Goal: Task Accomplishment & Management: Manage account settings

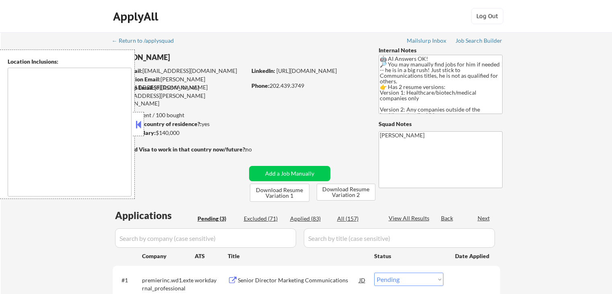
select select ""pending""
type textarea "[GEOGRAPHIC_DATA], [GEOGRAPHIC_DATA] [GEOGRAPHIC_DATA], [GEOGRAPHIC_DATA] [GEOG…"
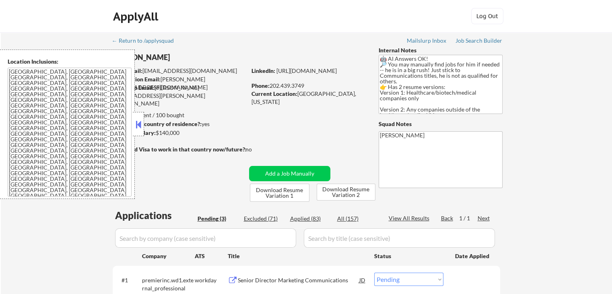
select select ""pending""
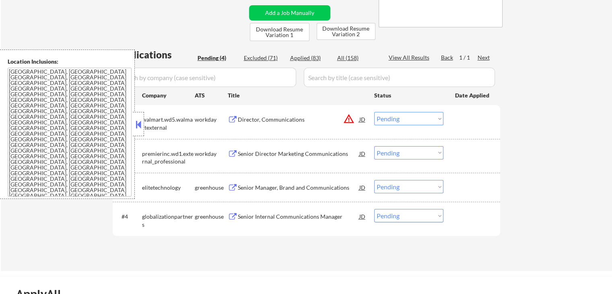
scroll to position [161, 0]
click at [391, 121] on select "Choose an option... Pending Applied Excluded (Questions) Excluded (Expired) Exc…" at bounding box center [408, 117] width 69 height 13
click at [374, 111] on select "Choose an option... Pending Applied Excluded (Questions) Excluded (Expired) Exc…" at bounding box center [408, 117] width 69 height 13
click at [520, 148] on div "← Return to /applysquad Mailslurp Inbox Job Search Builder [PERSON_NAME] User E…" at bounding box center [306, 70] width 611 height 399
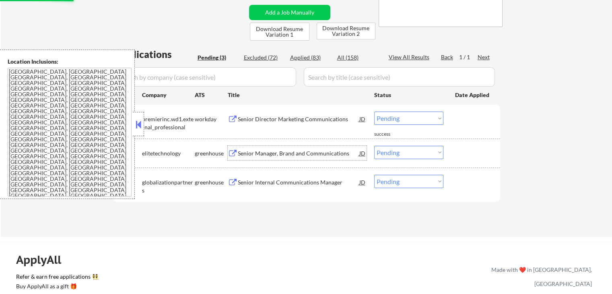
click at [326, 154] on div "Senior Manager, Brand and Communications" at bounding box center [298, 153] width 121 height 8
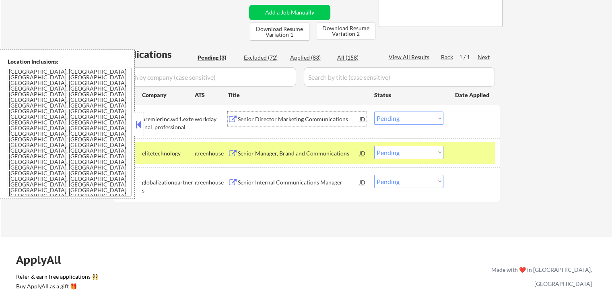
click at [309, 118] on div "Senior Director Marketing Communications" at bounding box center [298, 119] width 121 height 8
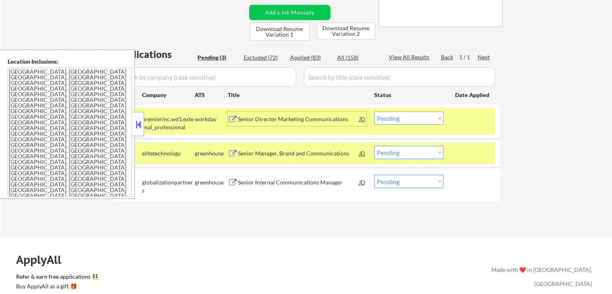
click at [319, 146] on div "Senior Manager, Brand and Communications" at bounding box center [298, 153] width 121 height 14
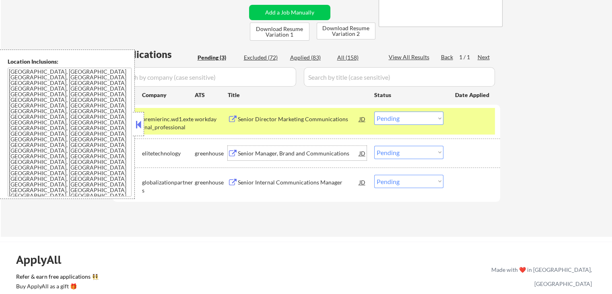
click at [295, 121] on div "Senior Director Marketing Communications" at bounding box center [298, 119] width 121 height 8
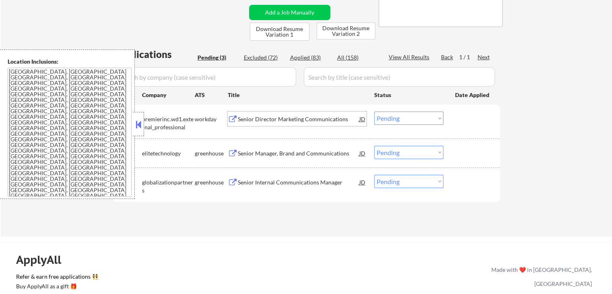
drag, startPoint x: 390, startPoint y: 118, endPoint x: 389, endPoint y: 124, distance: 6.1
click at [390, 119] on select "Choose an option... Pending Applied Excluded (Questions) Excluded (Expired) Exc…" at bounding box center [408, 117] width 69 height 13
click at [374, 111] on select "Choose an option... Pending Applied Excluded (Questions) Excluded (Expired) Exc…" at bounding box center [408, 117] width 69 height 13
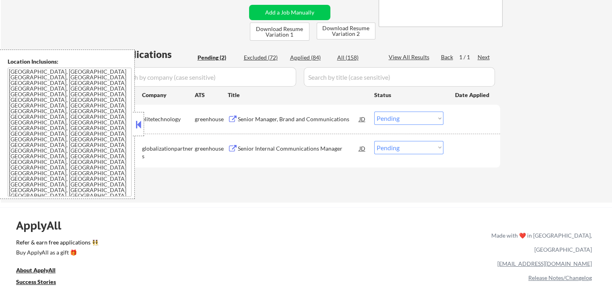
click at [327, 148] on div "Senior Internal Communications Manager" at bounding box center [298, 148] width 121 height 8
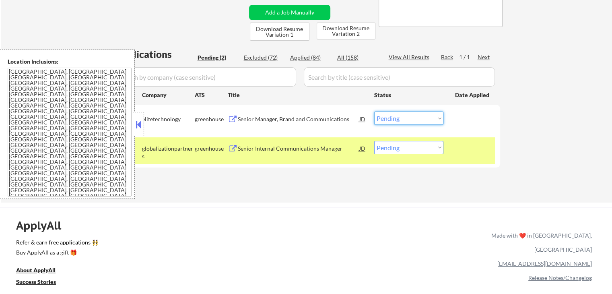
drag, startPoint x: 392, startPoint y: 118, endPoint x: 390, endPoint y: 124, distance: 6.7
click at [391, 119] on select "Choose an option... Pending Applied Excluded (Questions) Excluded (Expired) Exc…" at bounding box center [408, 117] width 69 height 13
click at [374, 111] on select "Choose an option... Pending Applied Excluded (Questions) Excluded (Expired) Exc…" at bounding box center [408, 117] width 69 height 13
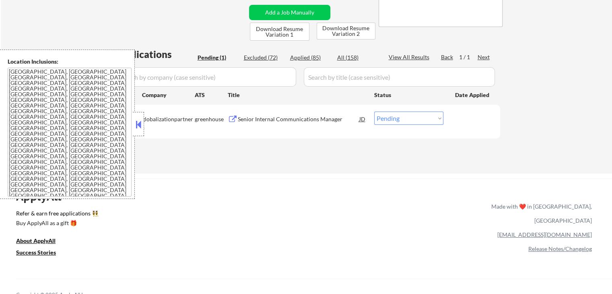
click at [396, 113] on select "Choose an option... Pending Applied Excluded (Questions) Excluded (Expired) Exc…" at bounding box center [408, 117] width 69 height 13
select select ""excluded__salary_""
click at [374, 111] on select "Choose an option... Pending Applied Excluded (Questions) Excluded (Expired) Exc…" at bounding box center [408, 117] width 69 height 13
